Goal: Information Seeking & Learning: Understand process/instructions

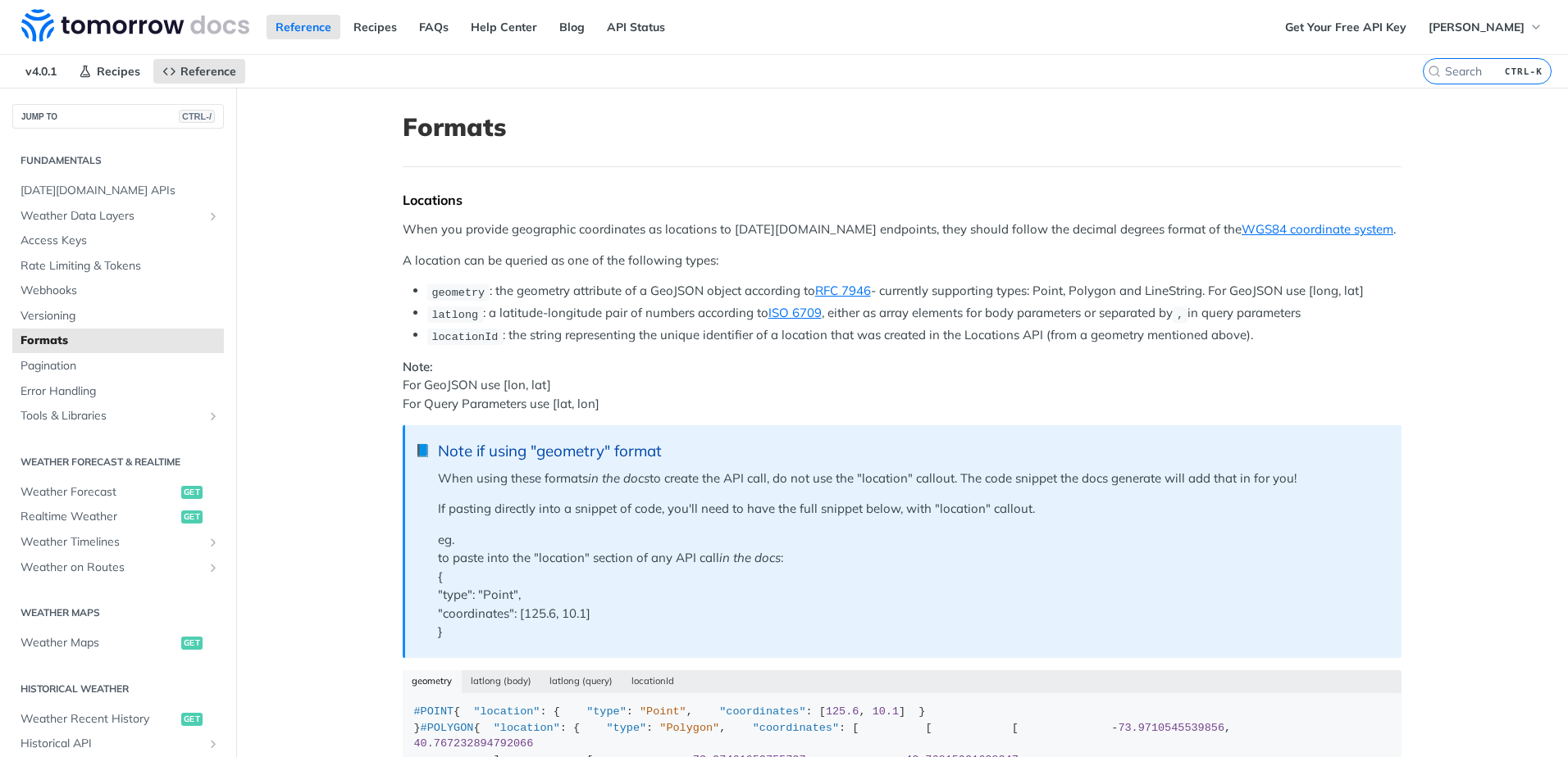
scroll to position [1812, 0]
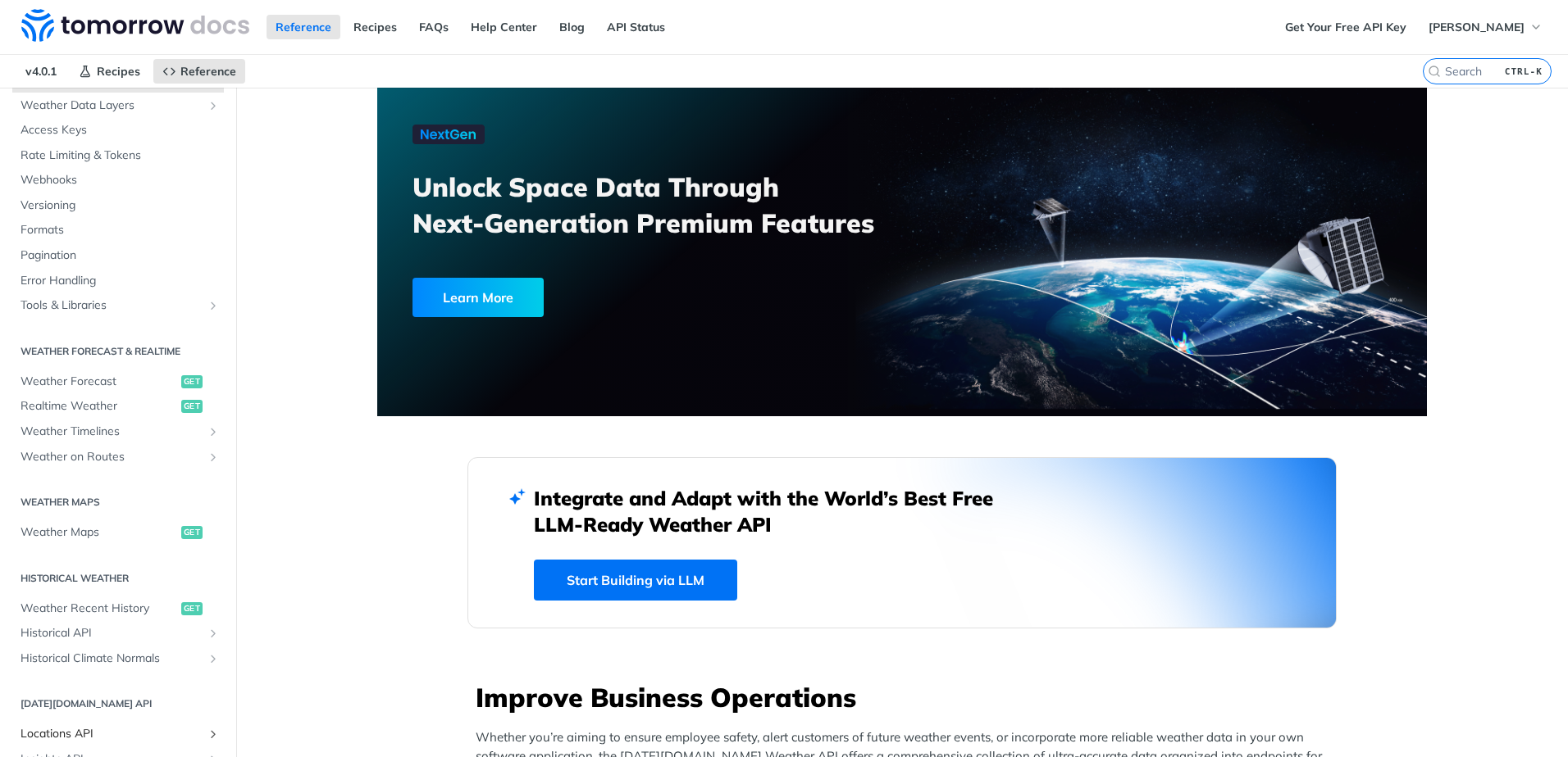
scroll to position [110, 0]
click at [114, 381] on span "Weather Forecast" at bounding box center [99, 382] width 156 height 16
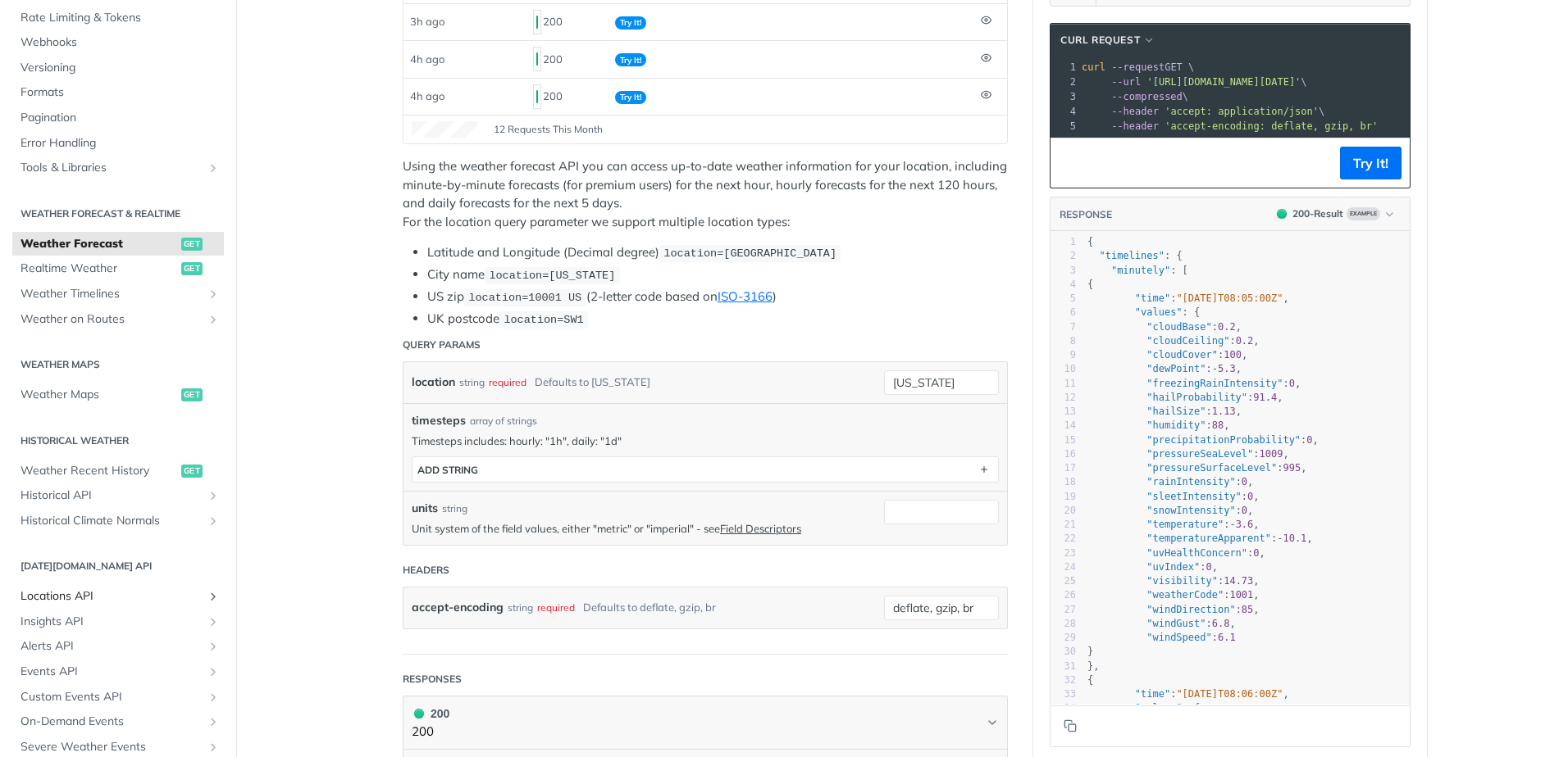
scroll to position [156, 0]
click at [157, 297] on span "Weather Timelines" at bounding box center [111, 299] width 182 height 16
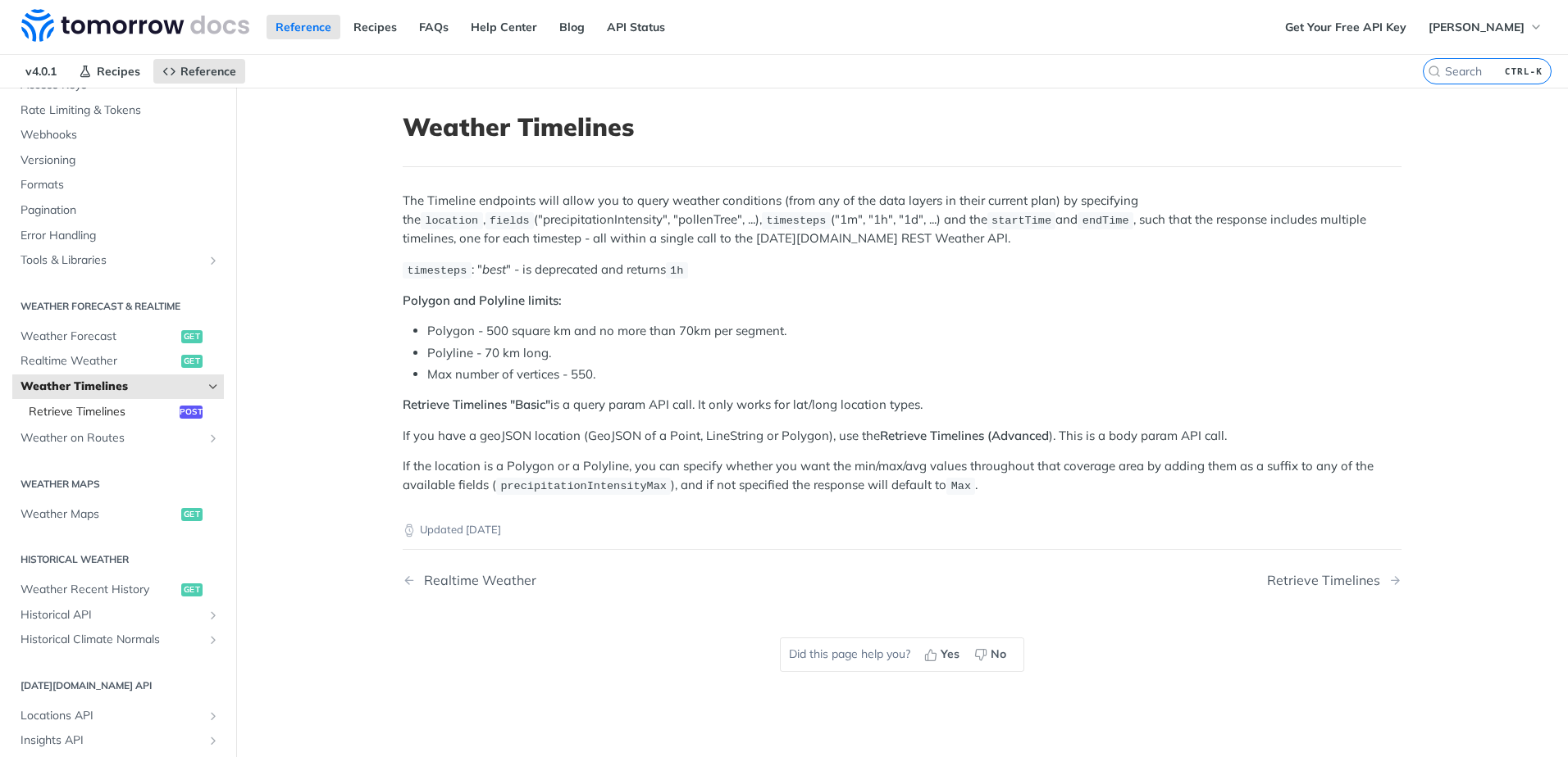
click at [102, 404] on span "Retrieve Timelines" at bounding box center [102, 411] width 147 height 16
